Goal: Information Seeking & Learning: Learn about a topic

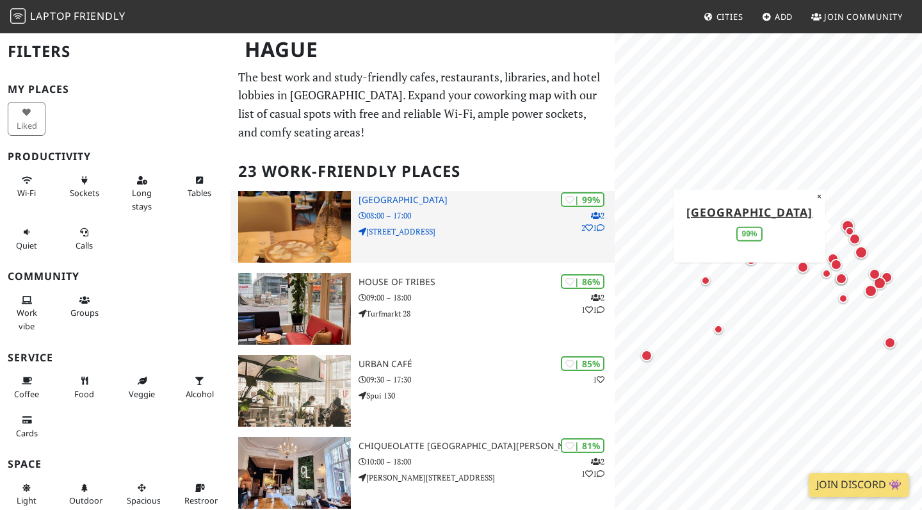
click at [435, 197] on h3 "[GEOGRAPHIC_DATA]" at bounding box center [486, 200] width 256 height 11
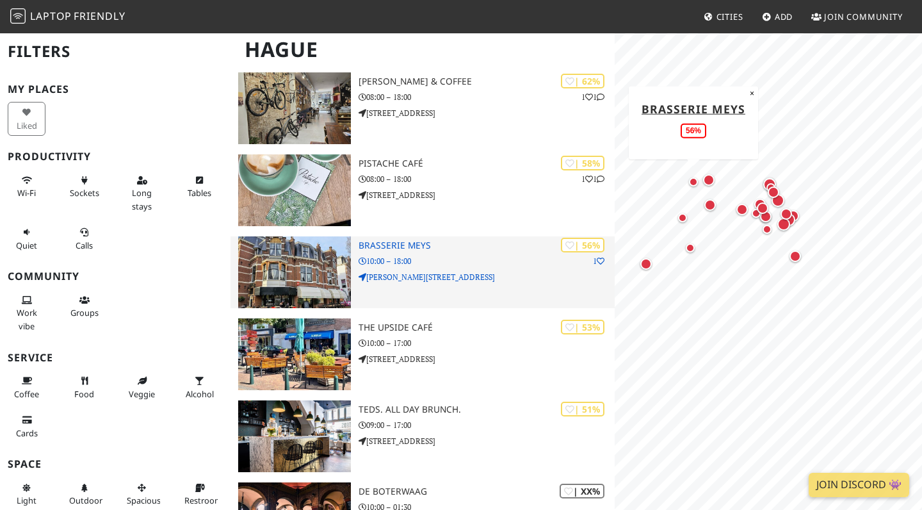
scroll to position [1431, 0]
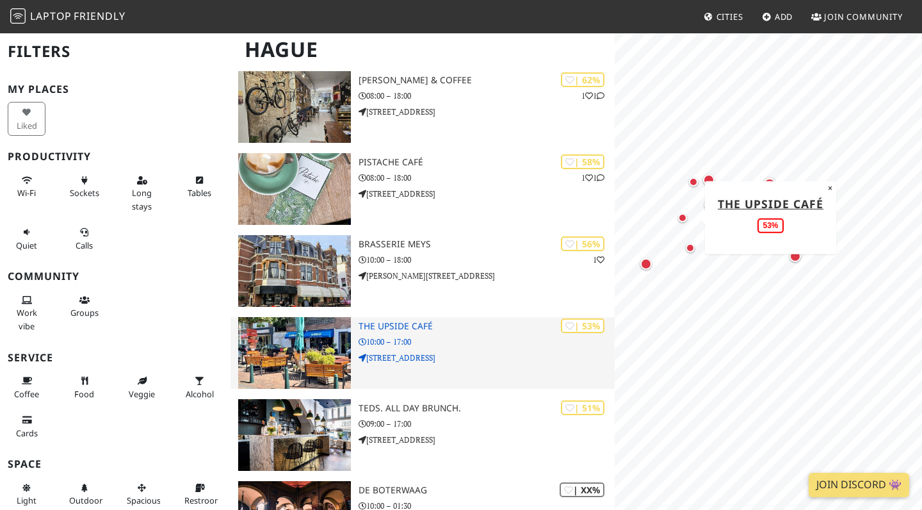
click at [406, 326] on h3 "the UPSIDE café" at bounding box center [486, 326] width 256 height 11
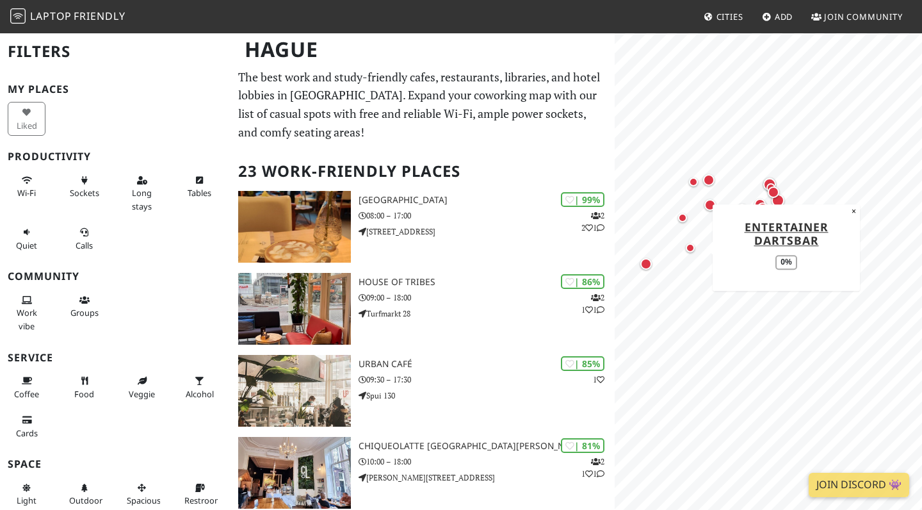
scroll to position [0, 0]
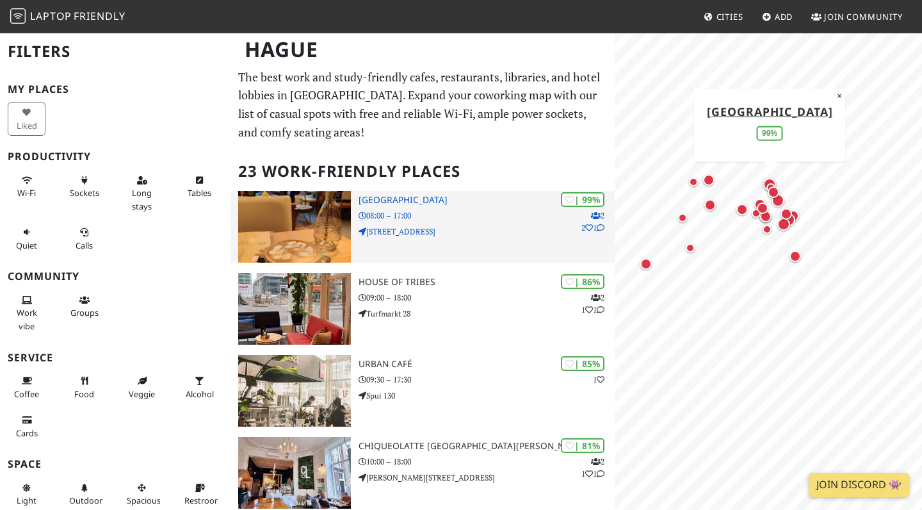
click at [423, 197] on h3 "[GEOGRAPHIC_DATA]" at bounding box center [486, 200] width 256 height 11
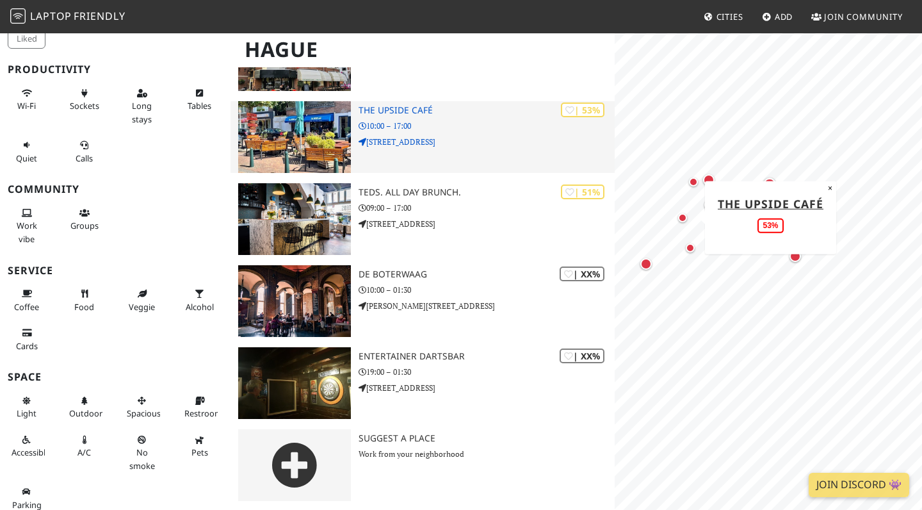
scroll to position [1645, 0]
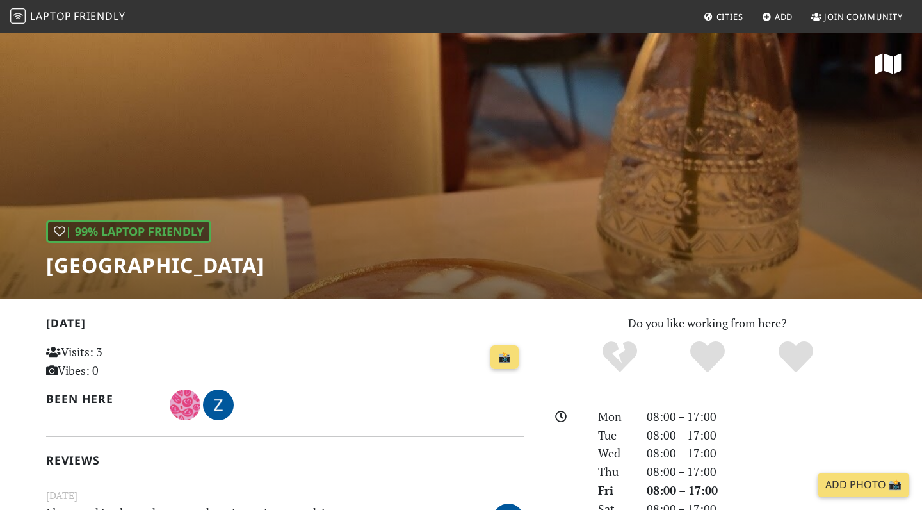
click at [491, 193] on div "| 99% Laptop Friendly Barista Cafe Frederikstraat" at bounding box center [461, 165] width 922 height 266
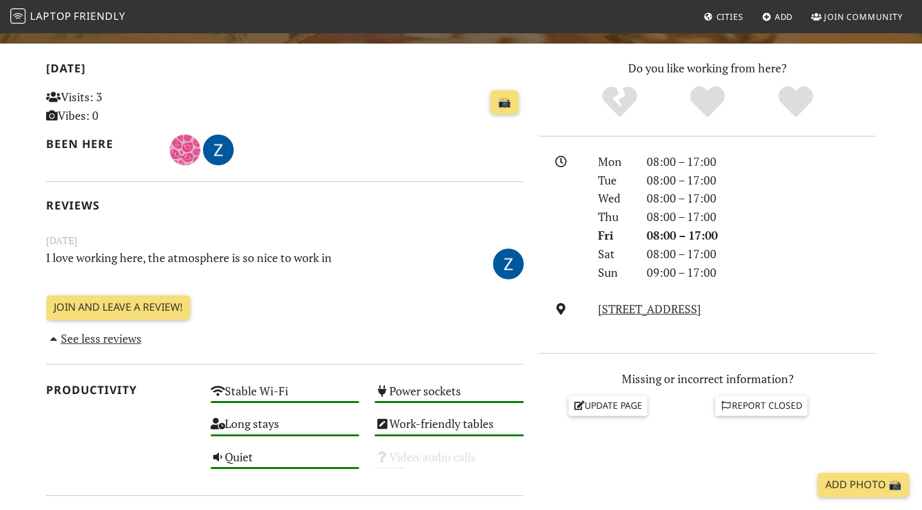
scroll to position [542, 0]
